Goal: Task Accomplishment & Management: Use online tool/utility

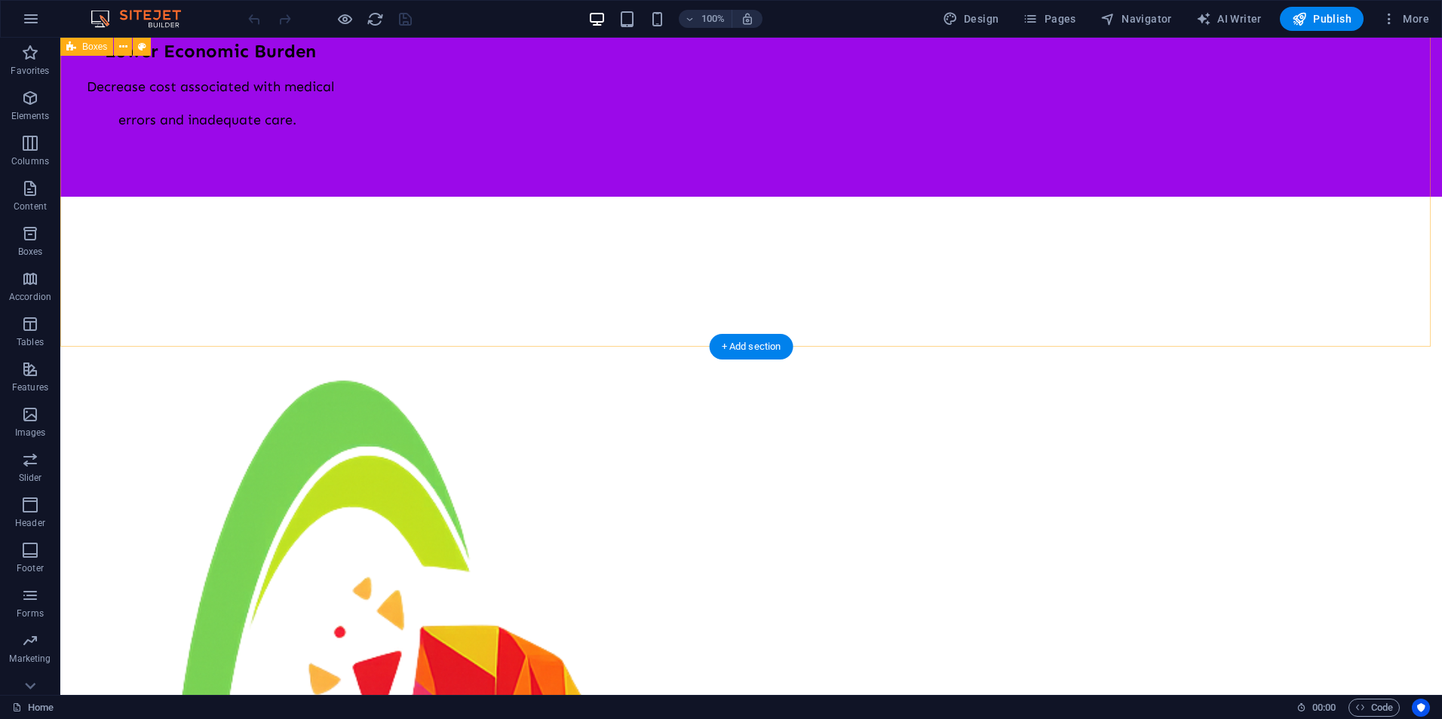
scroll to position [3931, 0]
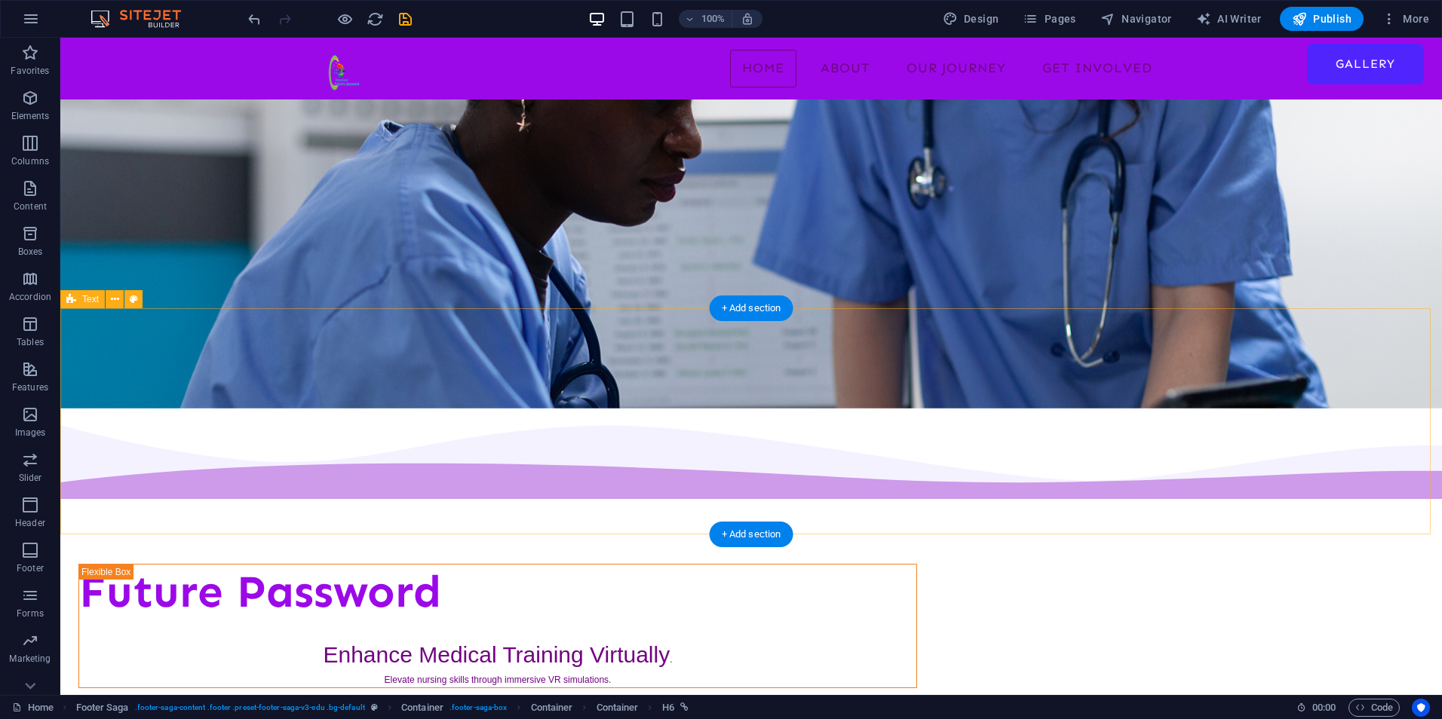
scroll to position [0, 0]
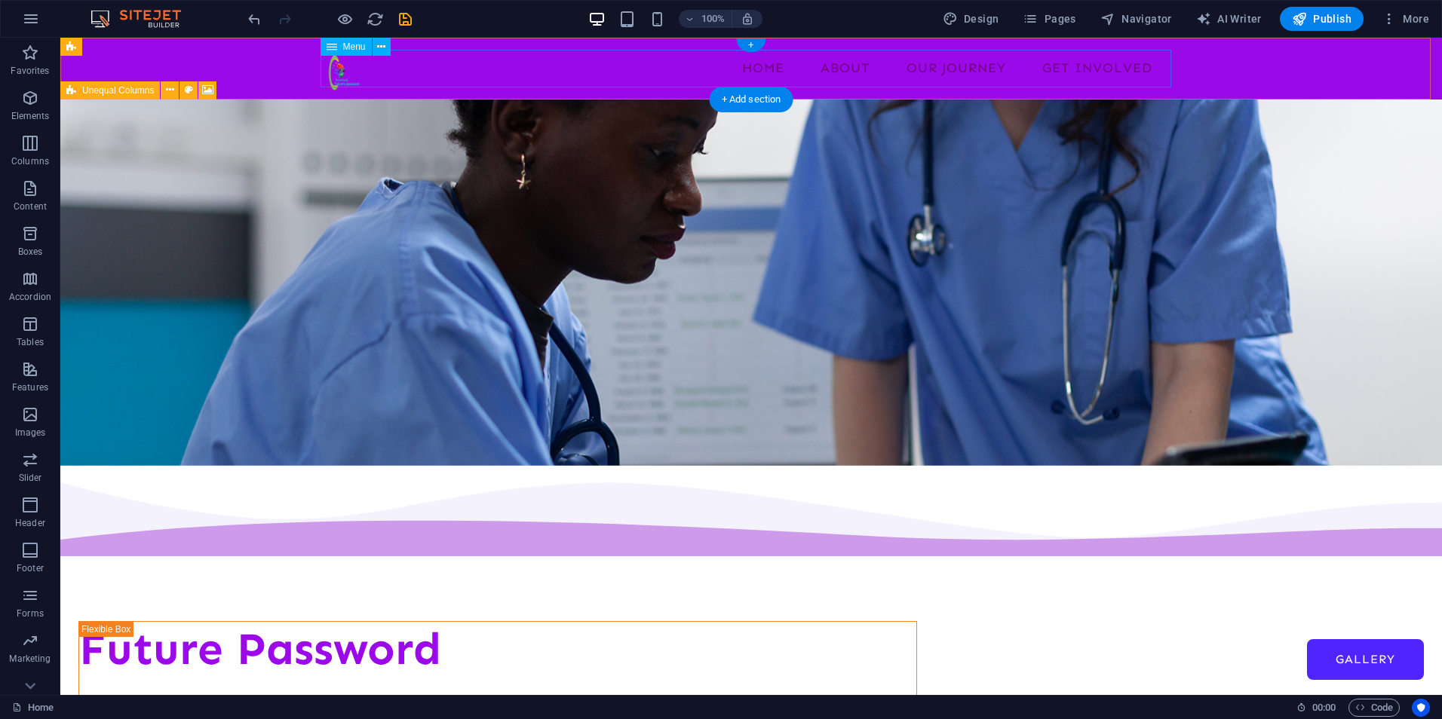
click at [962, 69] on nav "Home About Our Journey Get Involved Gallery" at bounding box center [751, 69] width 851 height 38
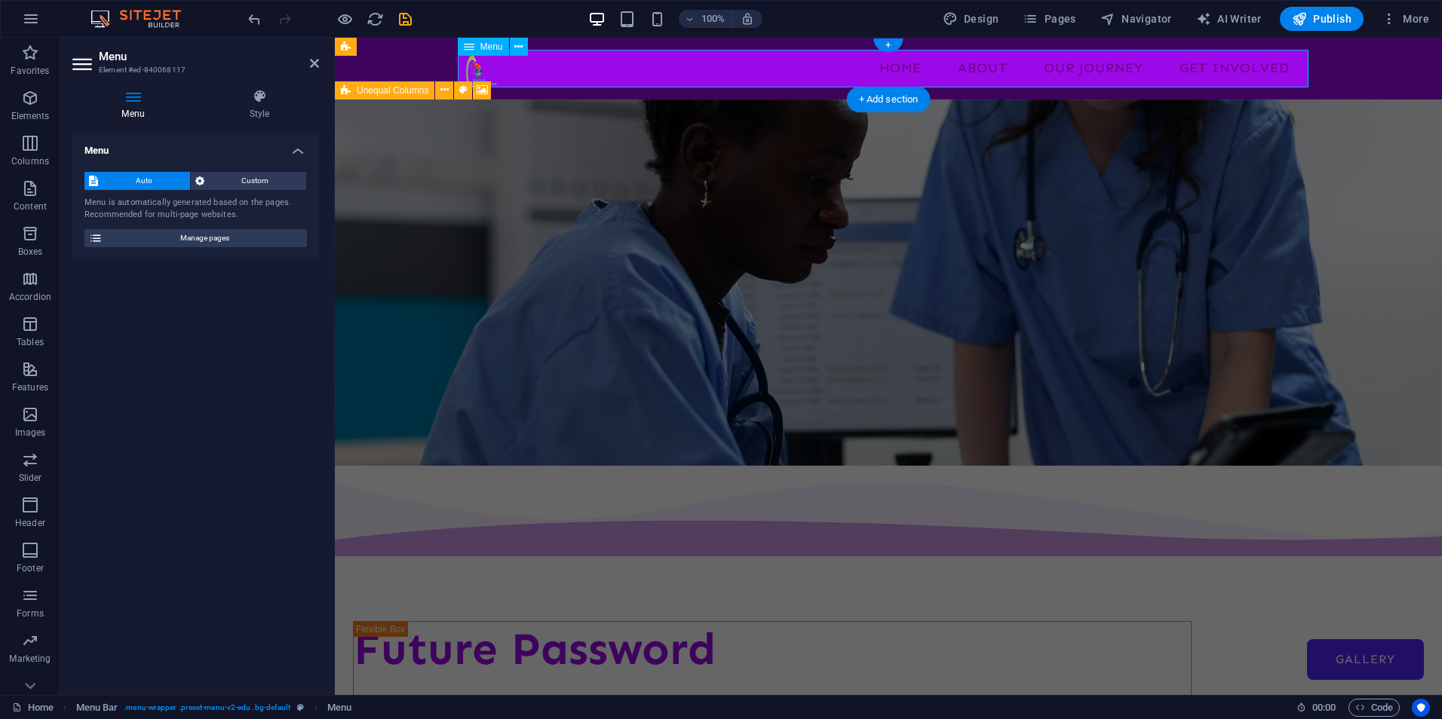
click at [1102, 68] on nav "Home About Our Journey Get Involved Gallery" at bounding box center [888, 69] width 851 height 38
drag, startPoint x: 1318, startPoint y: 14, endPoint x: 1231, endPoint y: 0, distance: 88.6
